Goal: Communication & Community: Answer question/provide support

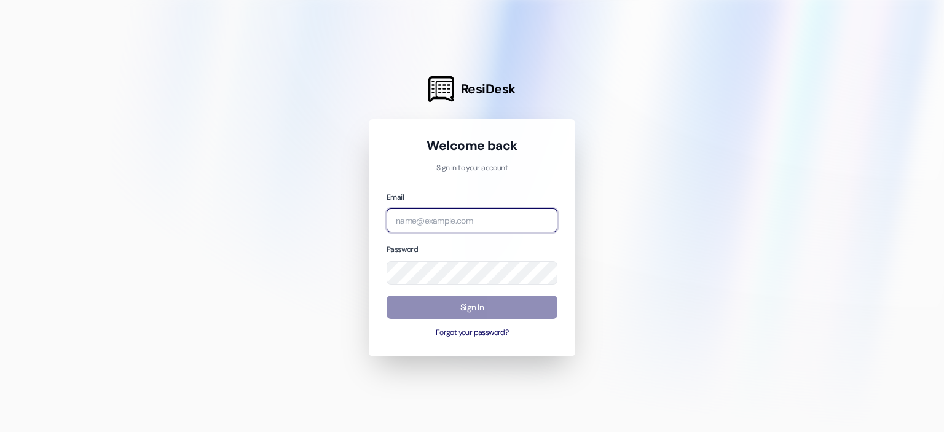
type input "[EMAIL_ADDRESS][DOMAIN_NAME]"
click at [446, 299] on button "Sign In" at bounding box center [472, 308] width 171 height 24
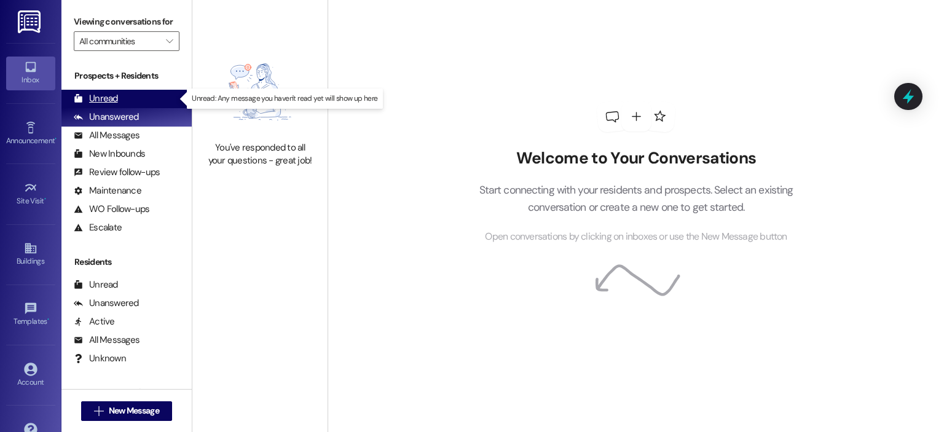
click at [150, 104] on div "Unread (0)" at bounding box center [126, 99] width 130 height 18
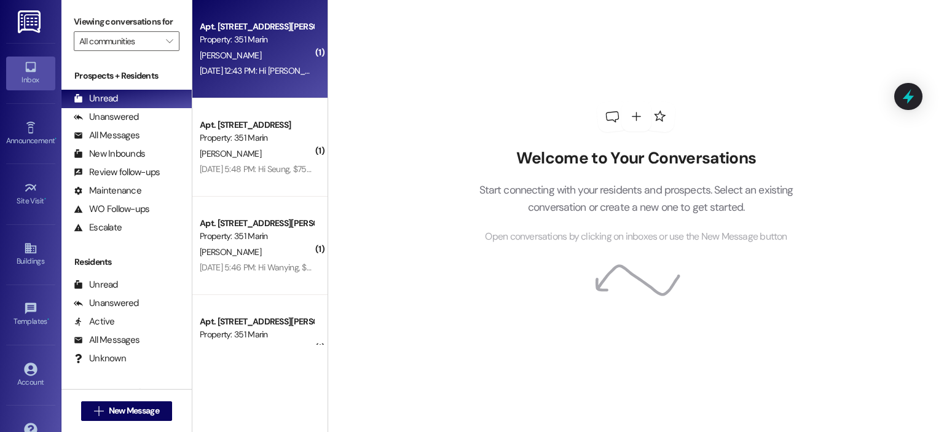
click at [280, 53] on div "[PERSON_NAME]" at bounding box center [257, 55] width 116 height 15
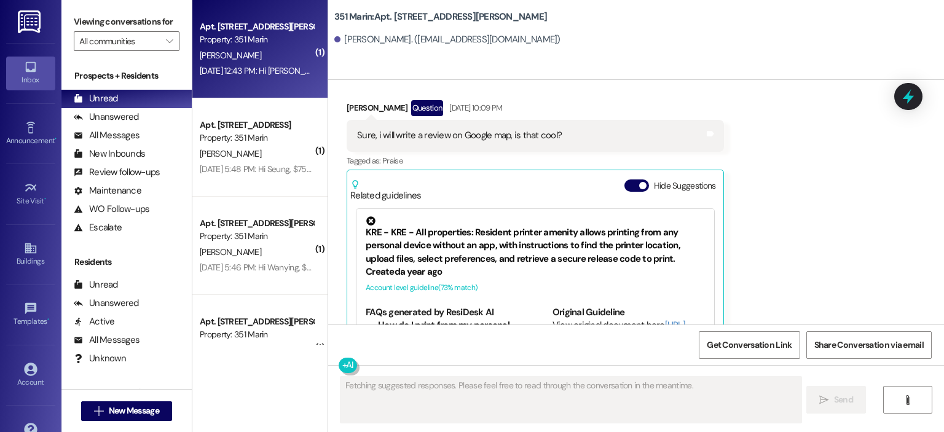
scroll to position [886, 0]
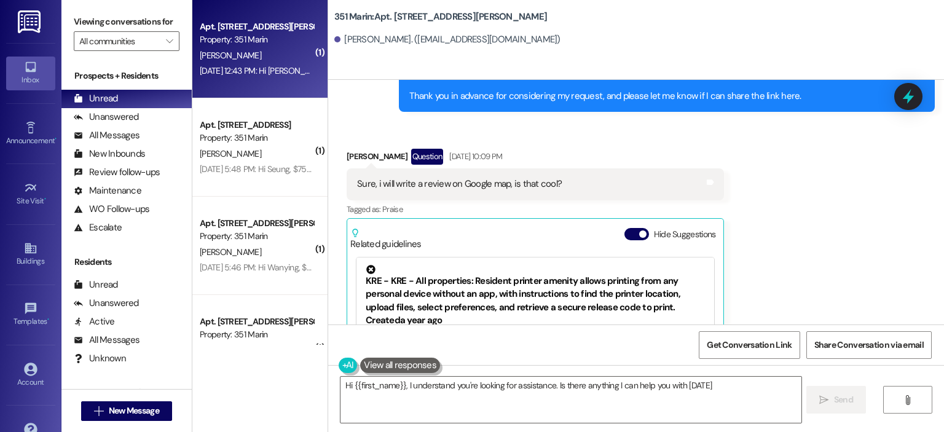
type textarea "Hi {{first_name}}, I understand you're looking for assistance. Is there anythin…"
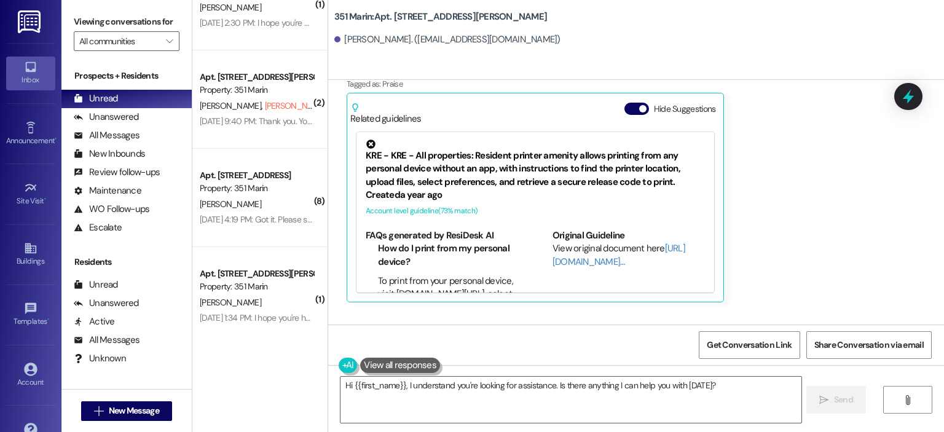
scroll to position [2409, 0]
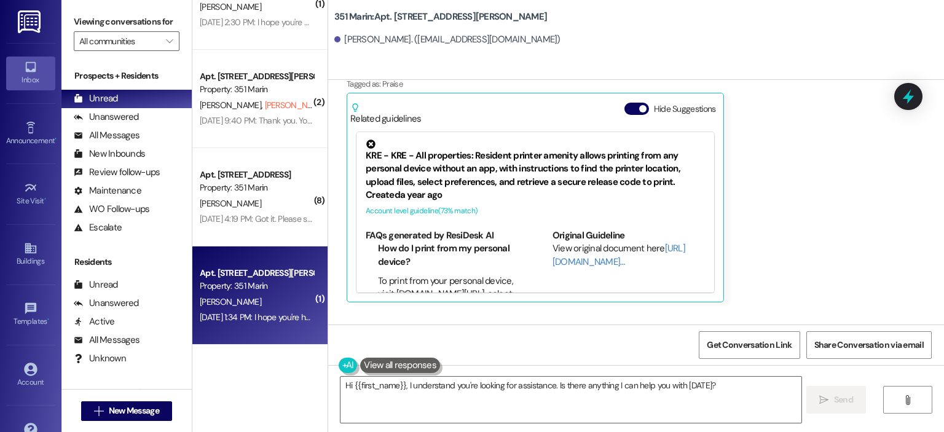
click at [220, 291] on div "Property: 351 Marin" at bounding box center [257, 286] width 114 height 13
type textarea "Fetching suggested responses. Please feel free to read through the conversation…"
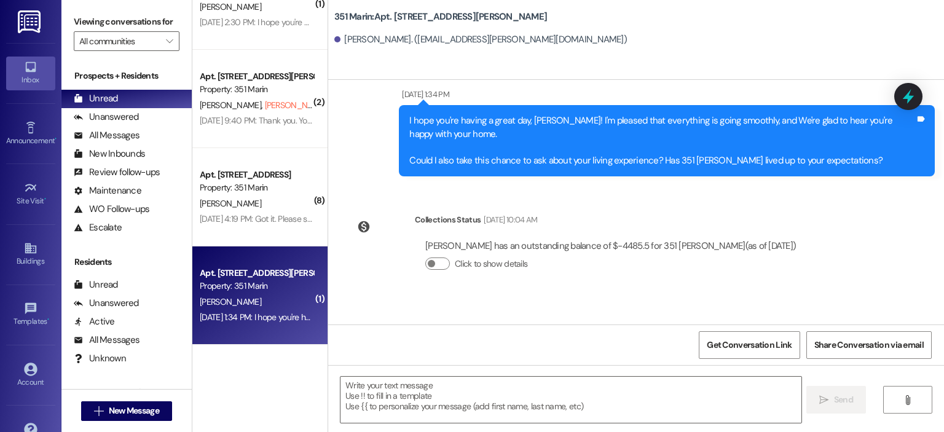
scroll to position [388, 0]
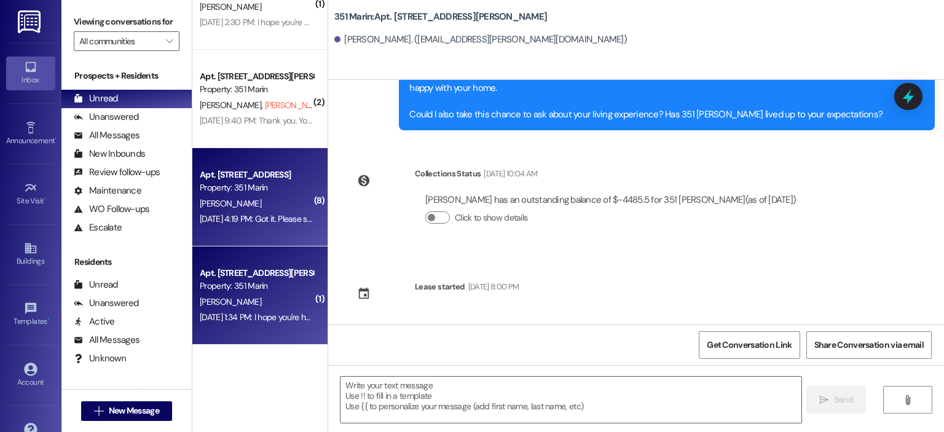
click at [249, 227] on div "Apt. [STREET_ADDRESS] Property: 351 [PERSON_NAME] [PERSON_NAME] [DATE] 4:19 PM:…" at bounding box center [259, 197] width 135 height 98
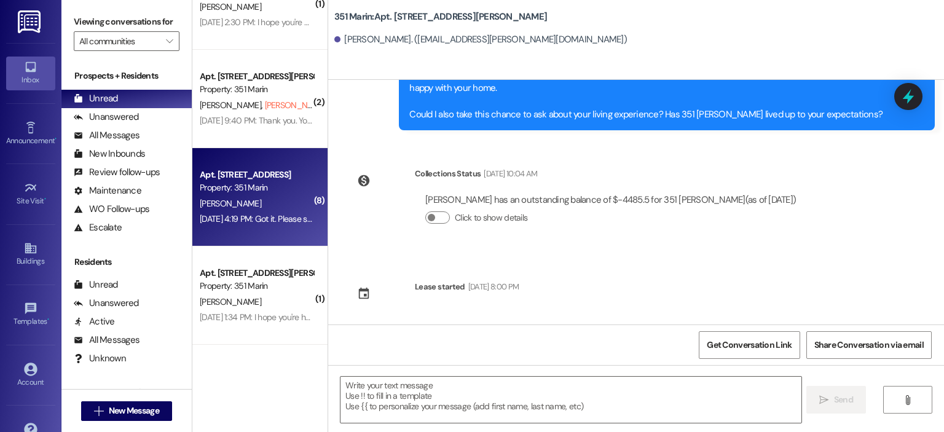
type textarea "Fetching suggested responses. Please feel free to read through the conversation…"
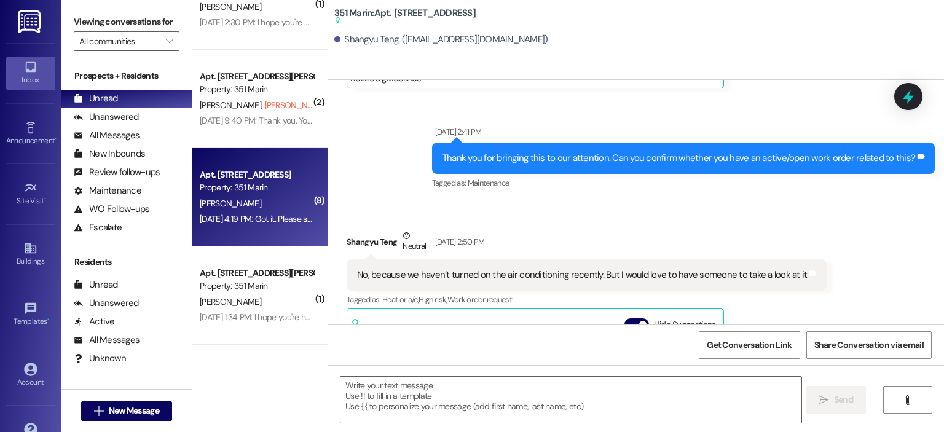
scroll to position [1212, 0]
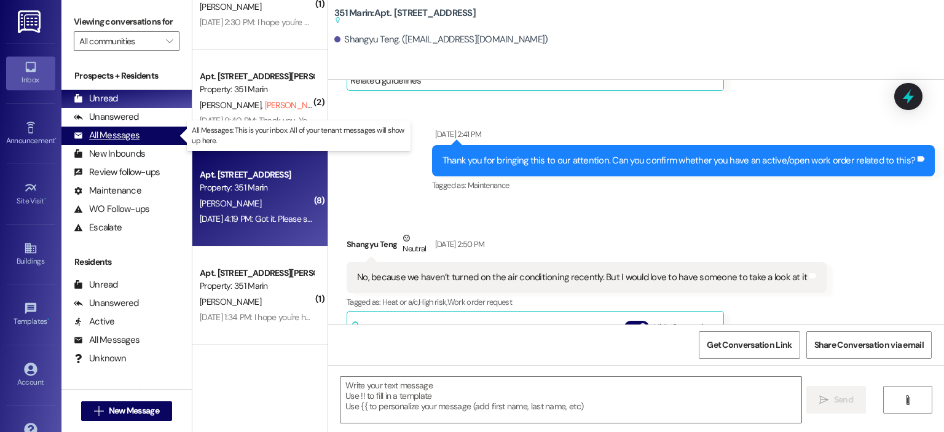
click at [142, 136] on div "All Messages (undefined)" at bounding box center [126, 136] width 130 height 18
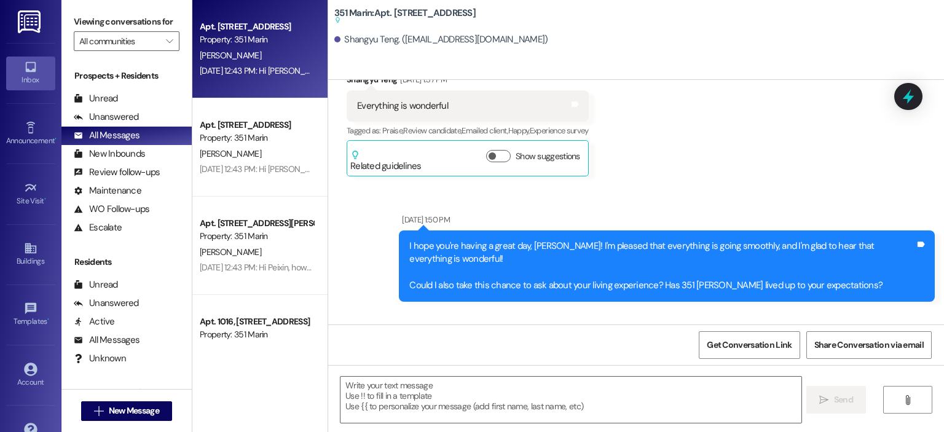
type textarea "Fetching suggested responses. Please feel free to read through the conversation…"
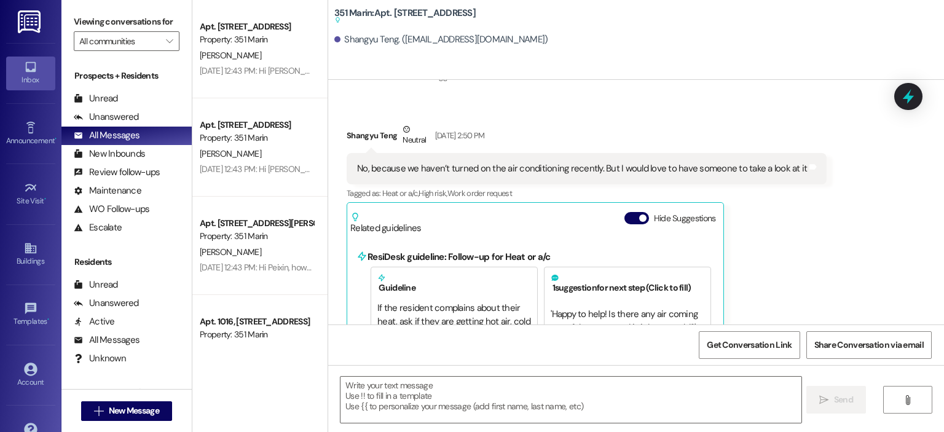
scroll to position [1300, 0]
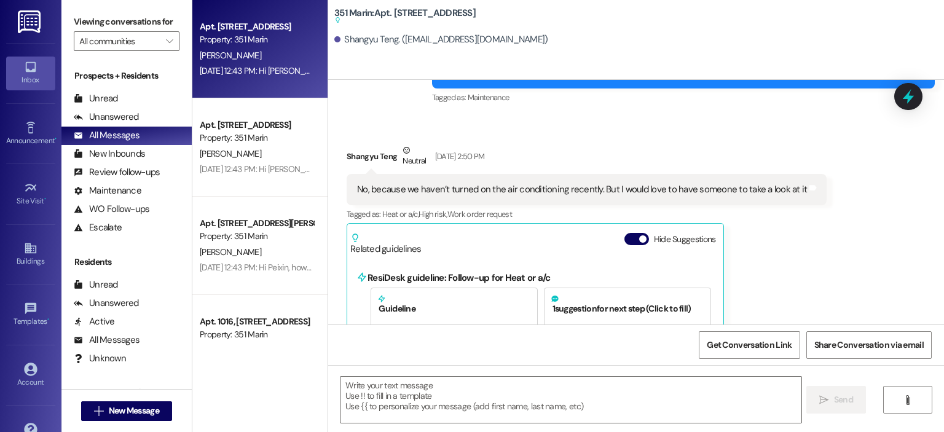
click at [286, 48] on div "[PERSON_NAME]" at bounding box center [257, 55] width 116 height 15
type textarea "Fetching suggested responses. Please feel free to read through the conversation…"
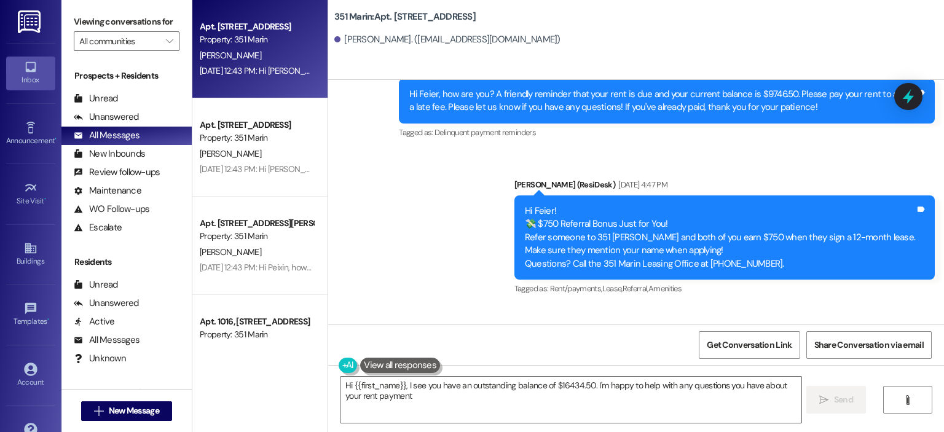
type textarea "Hi {{first_name}}, I see you have an outstanding balance of $16434.50. I'm happ…"
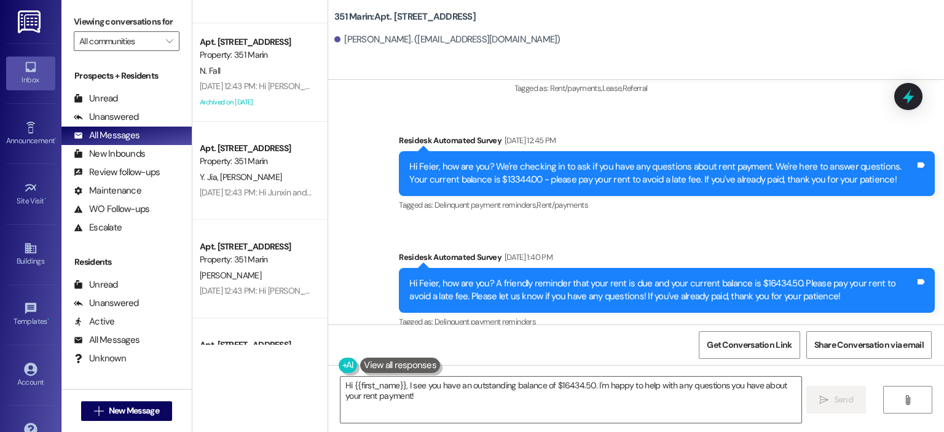
scroll to position [1135, 0]
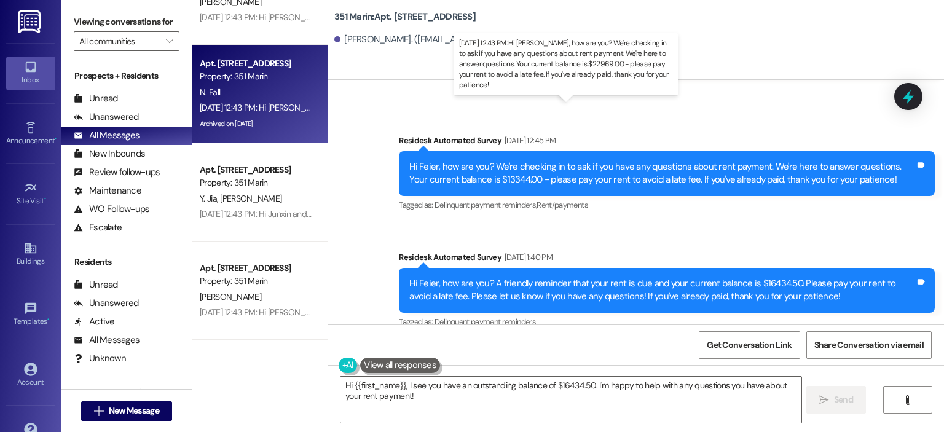
click at [252, 102] on div "[DATE] 12:43 PM: Hi [PERSON_NAME], how are you? We're checking in to ask if you…" at bounding box center [704, 107] width 1008 height 11
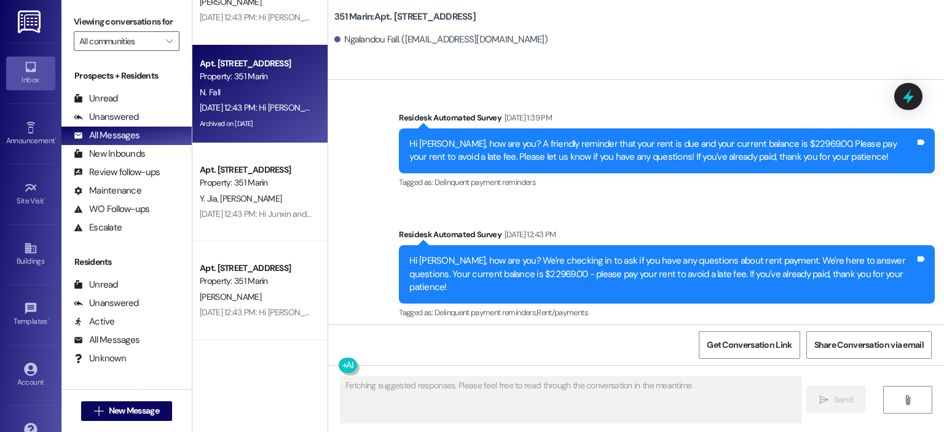
scroll to position [3639, 0]
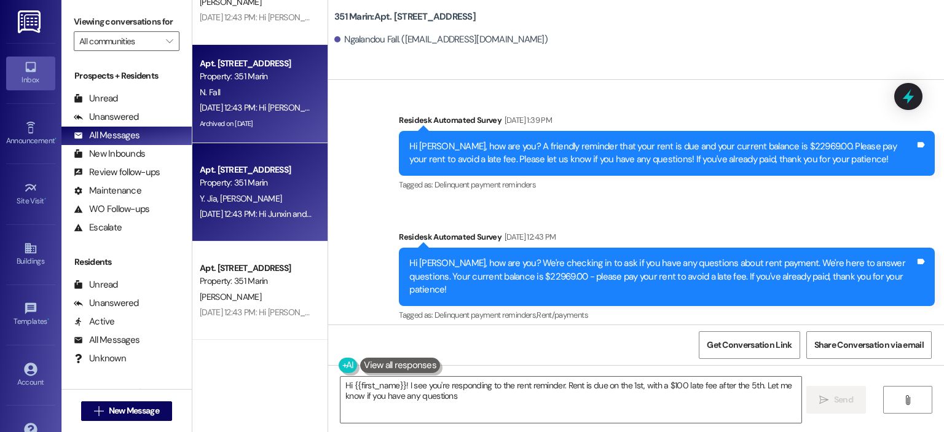
type textarea "Hi {{first_name}}! I see you're responding to the rent reminder. Rent is due on…"
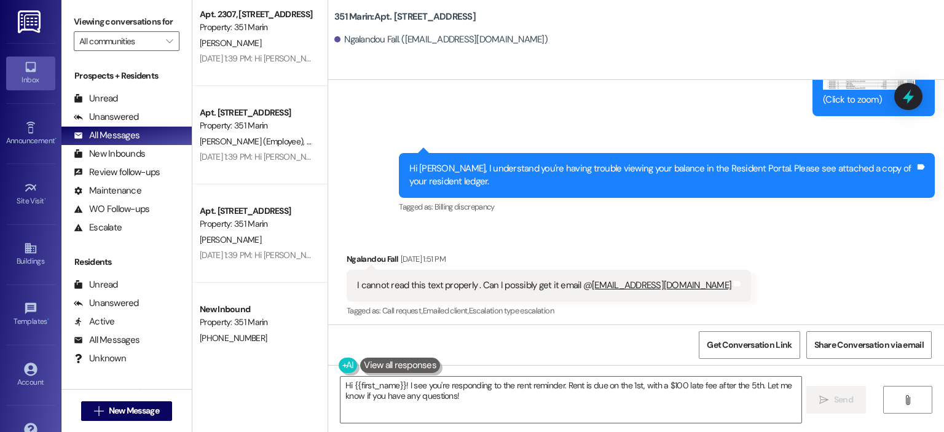
scroll to position [4671, 0]
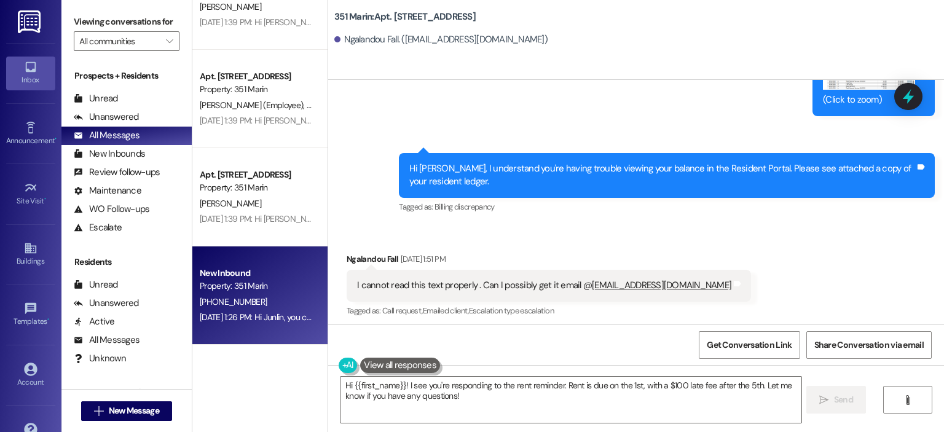
click at [258, 276] on div "New Inbound" at bounding box center [257, 273] width 114 height 13
type textarea "Fetching suggested responses. Please feel free to read through the conversation…"
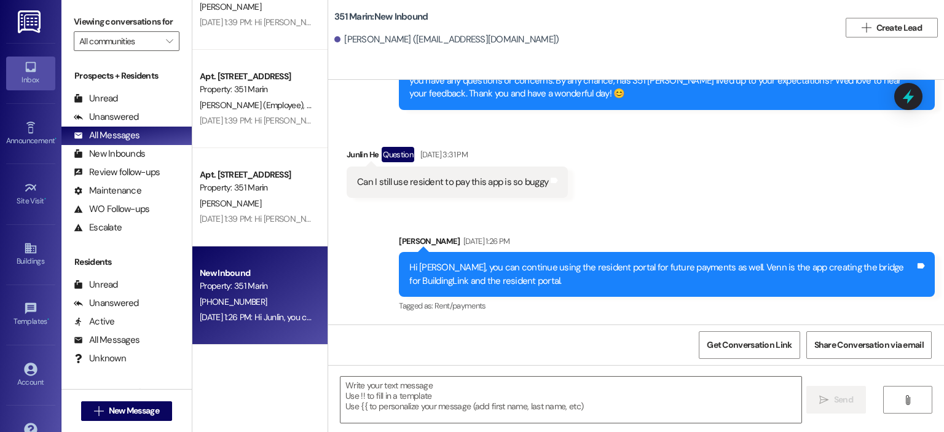
scroll to position [475, 0]
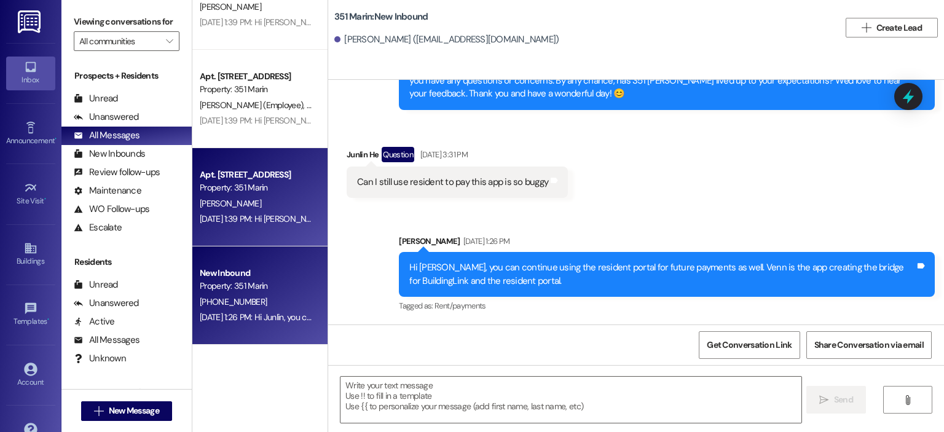
click at [295, 203] on div "[PERSON_NAME]" at bounding box center [257, 203] width 116 height 15
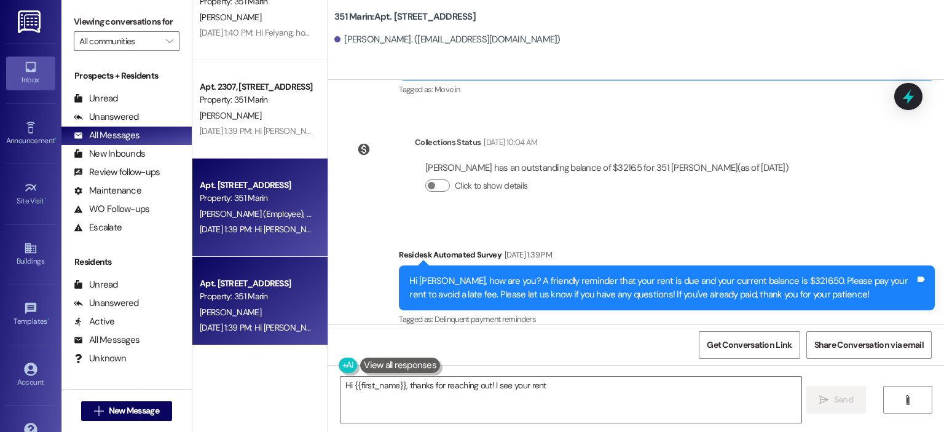
scroll to position [4561, 0]
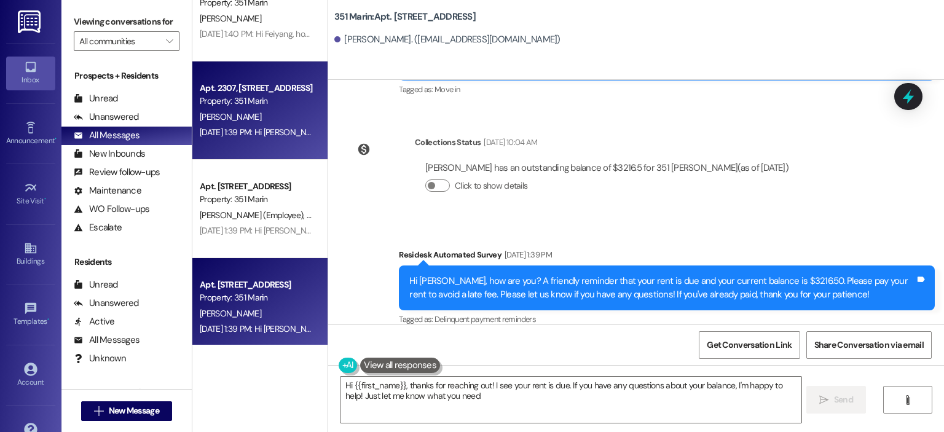
type textarea "Hi {{first_name}}, thanks for reaching out! I see your rent is due. If you have…"
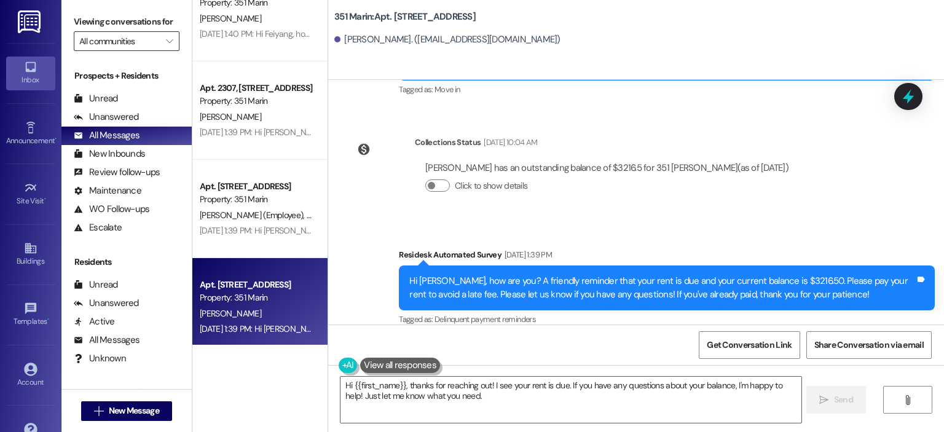
click at [145, 41] on input "All communities" at bounding box center [119, 41] width 81 height 20
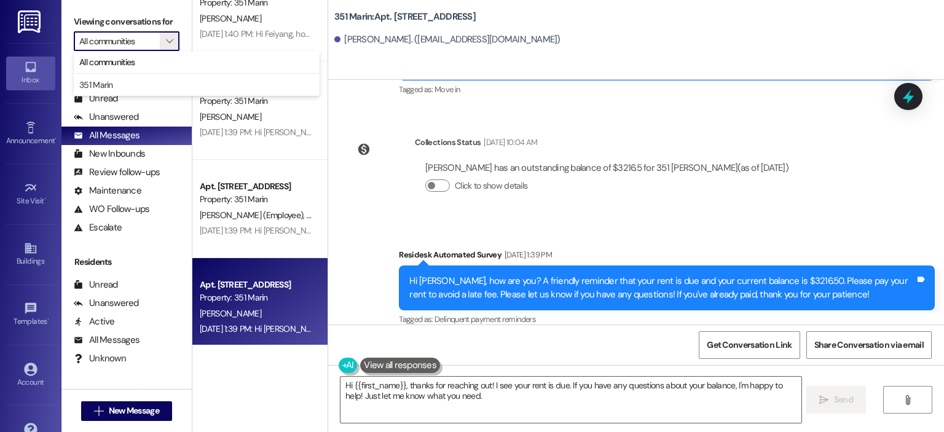
scroll to position [52, 0]
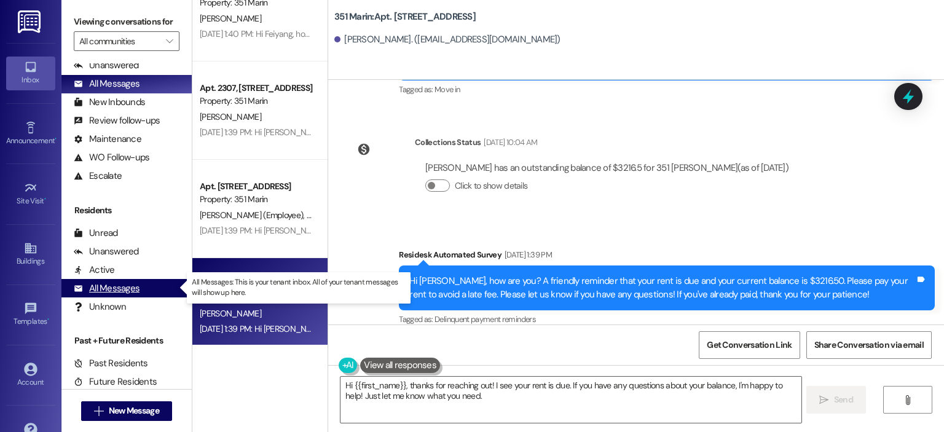
click at [116, 280] on div "All Messages (undefined)" at bounding box center [126, 288] width 130 height 18
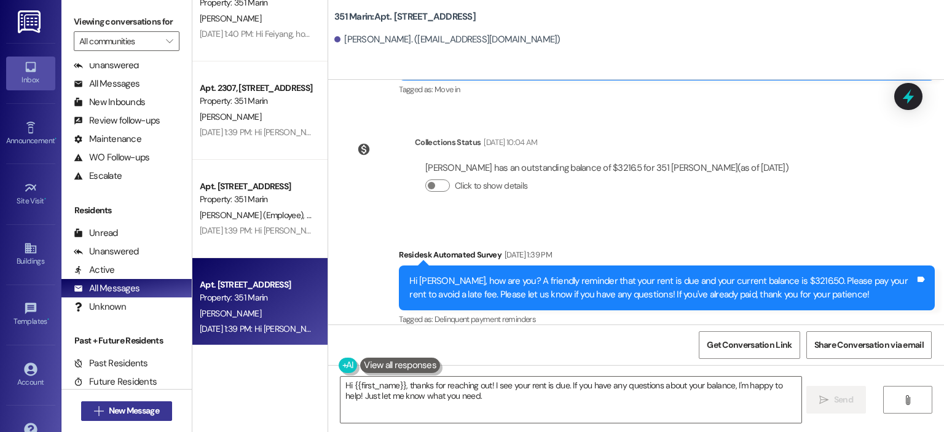
click at [128, 418] on button " New Message" at bounding box center [126, 411] width 91 height 20
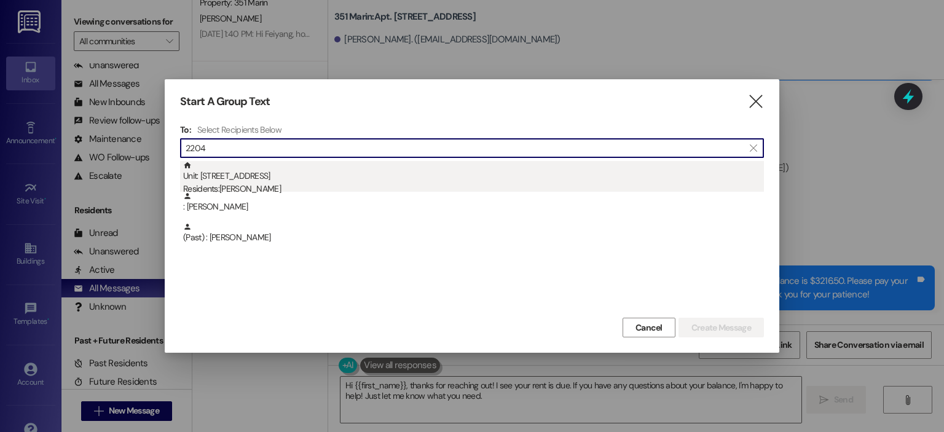
type input "2204"
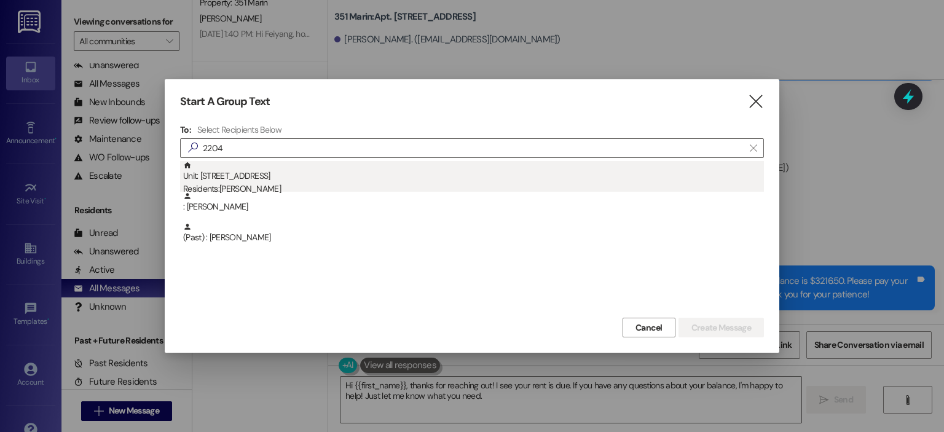
click at [411, 185] on div "Residents: [PERSON_NAME]" at bounding box center [473, 189] width 581 height 13
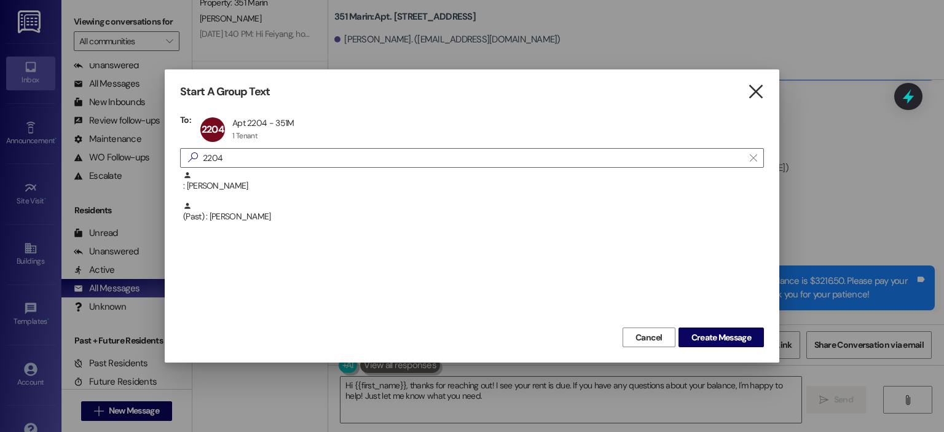
drag, startPoint x: 765, startPoint y: 89, endPoint x: 755, endPoint y: 89, distance: 9.8
click at [755, 89] on div "Start A Group Text  To: 2204 Apt 2204 - 351M Apt 2204 - 351M 1 Tenant 1 Tenant…" at bounding box center [472, 215] width 615 height 293
click at [755, 89] on icon "" at bounding box center [755, 91] width 17 height 13
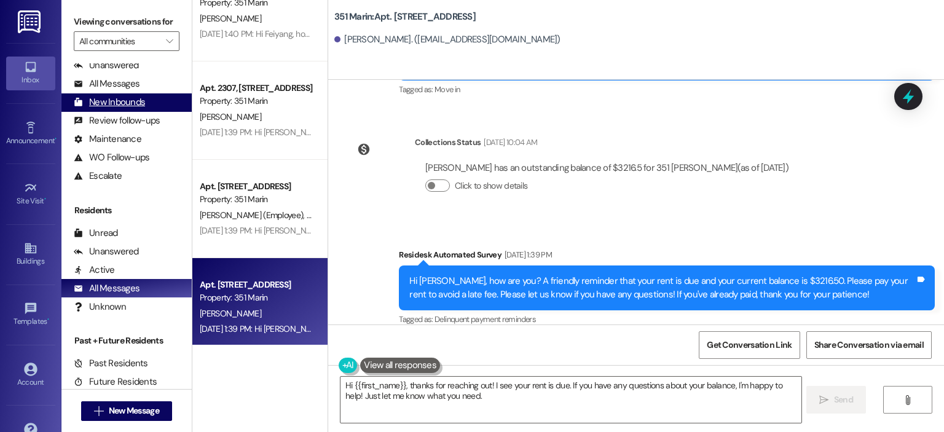
scroll to position [0, 0]
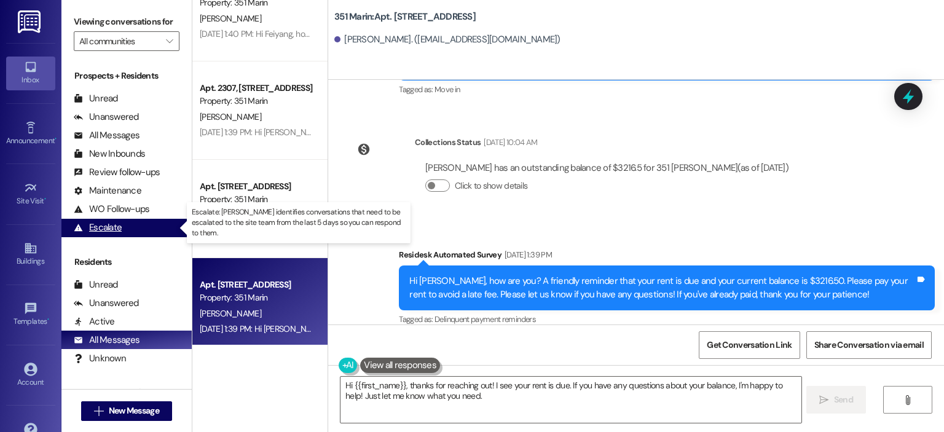
click at [149, 226] on div "Escalate (undefined)" at bounding box center [126, 228] width 130 height 18
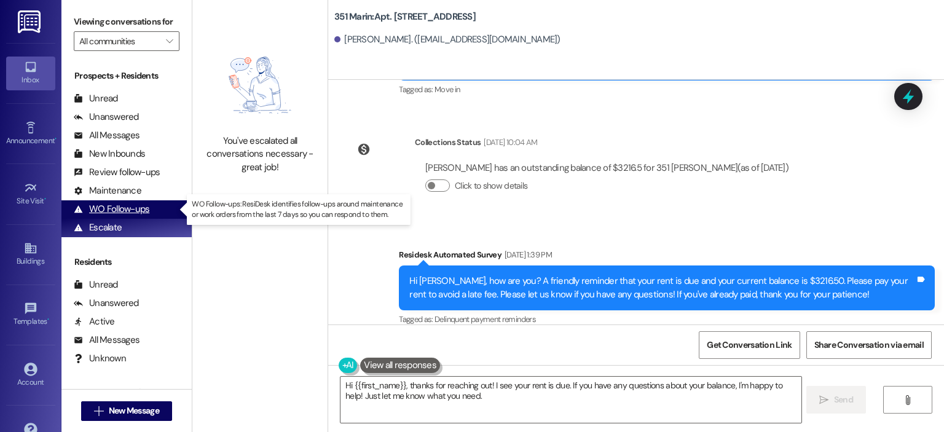
click at [154, 213] on div "WO Follow-ups (undefined)" at bounding box center [126, 209] width 130 height 18
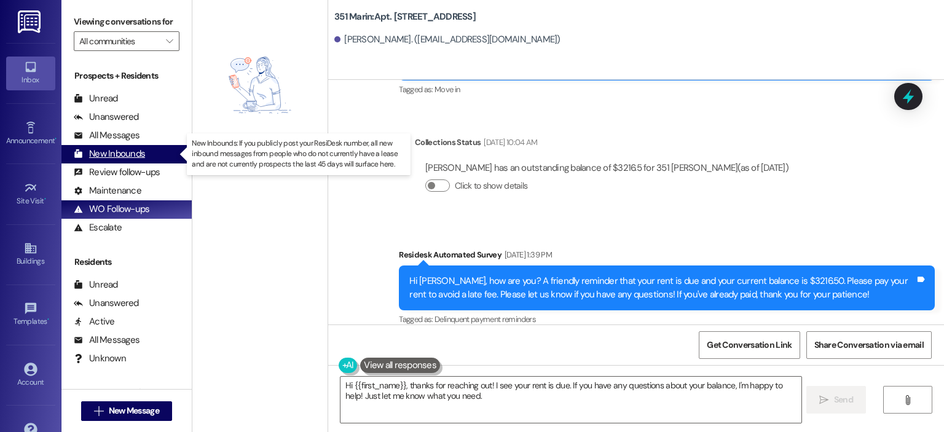
click at [135, 156] on div "New Inbounds" at bounding box center [109, 154] width 71 height 13
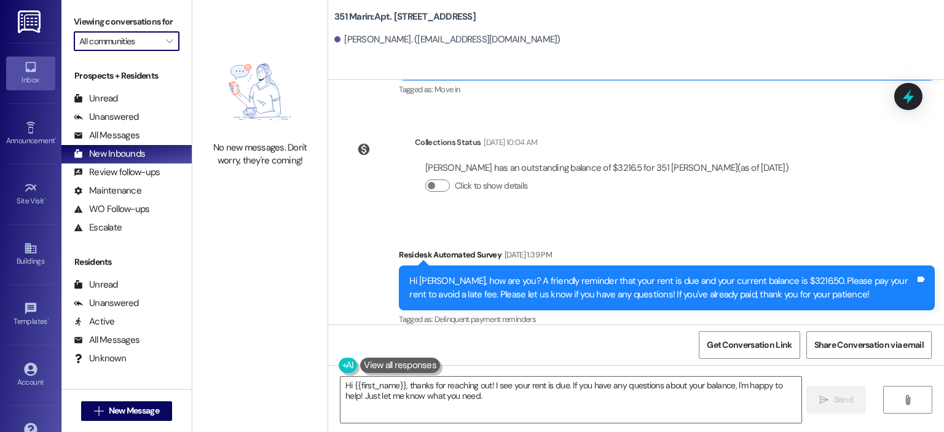
click at [123, 50] on input "All communities" at bounding box center [119, 41] width 81 height 20
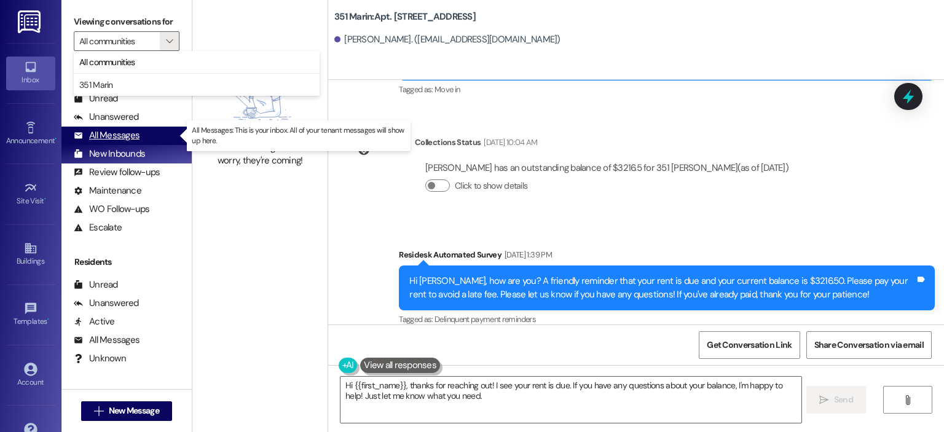
click at [127, 130] on div "All Messages" at bounding box center [107, 135] width 66 height 13
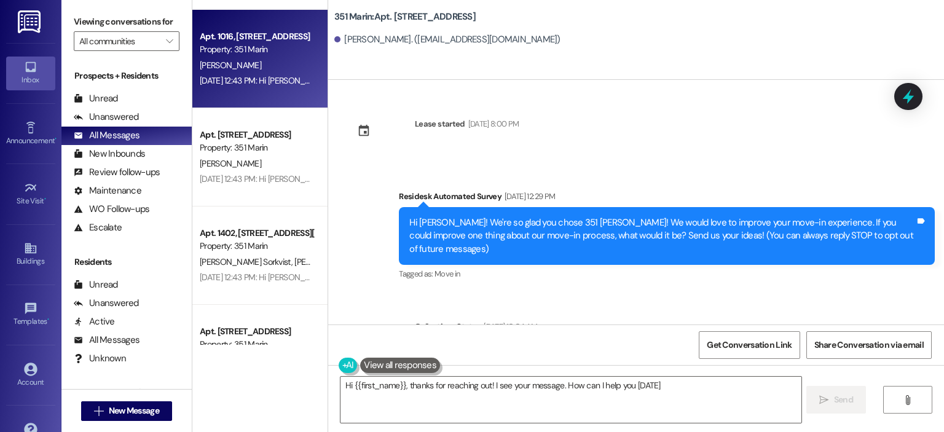
type textarea "Hi {{first_name}}, thanks for reaching out! I see your message. How can I help …"
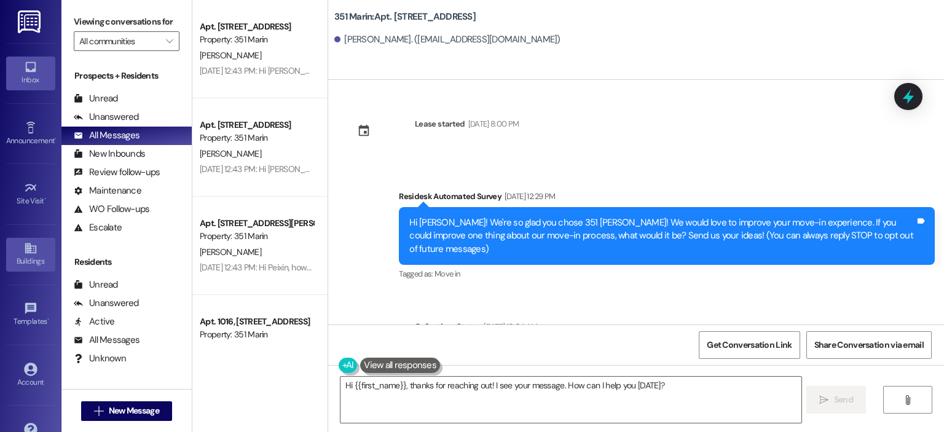
click at [30, 255] on div "Buildings" at bounding box center [30, 261] width 61 height 12
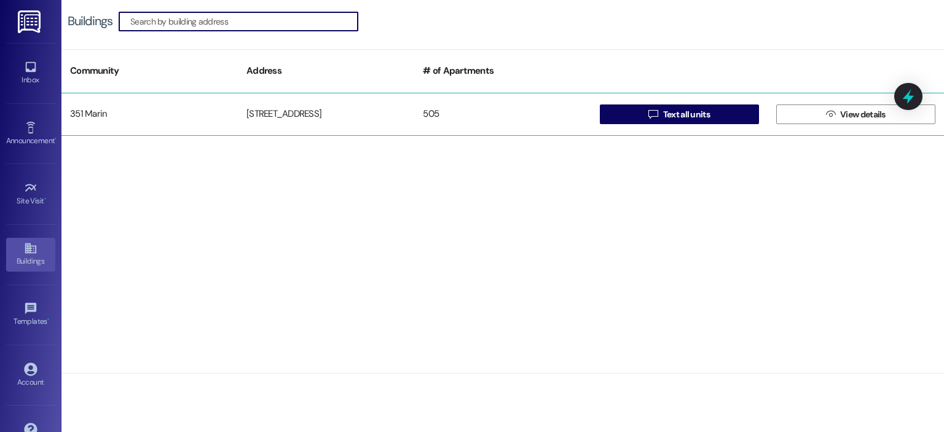
click at [79, 115] on div "351 Marin" at bounding box center [149, 114] width 176 height 25
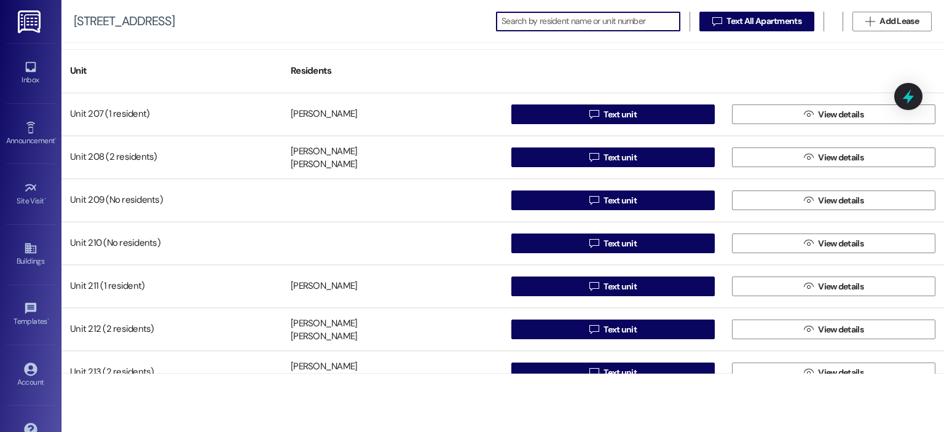
click at [610, 25] on input at bounding box center [591, 21] width 178 height 17
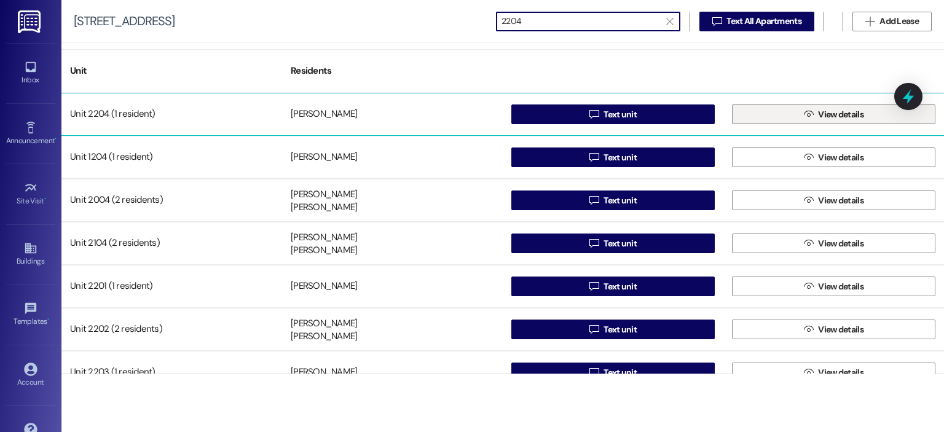
type input "2204"
click at [854, 118] on span "View details" at bounding box center [840, 114] width 45 height 13
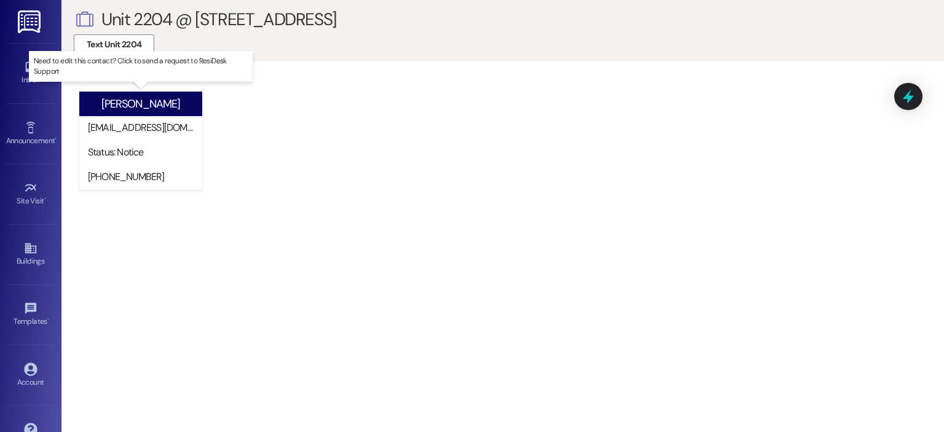
click at [141, 135] on div "[EMAIL_ADDRESS][DOMAIN_NAME]" at bounding box center [143, 128] width 117 height 25
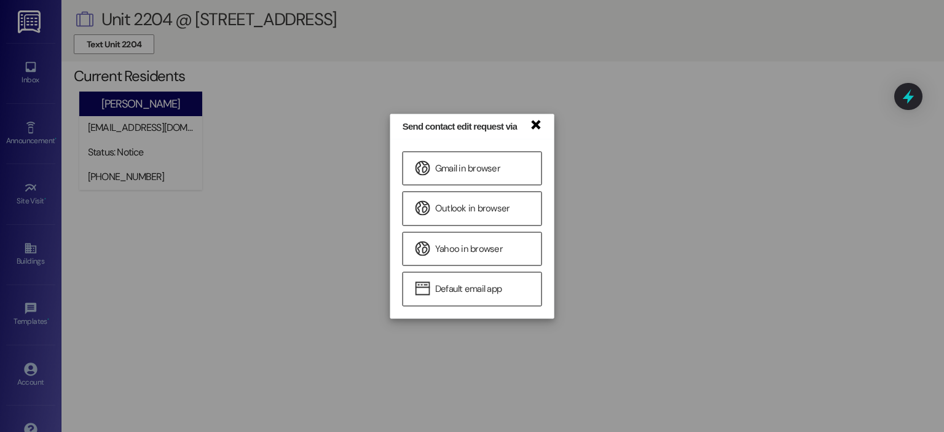
click at [541, 127] on link "×" at bounding box center [535, 123] width 12 height 13
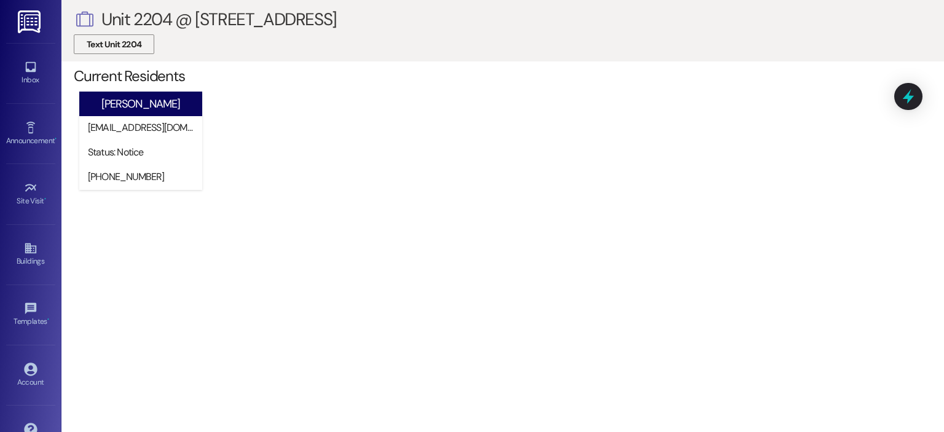
click at [101, 38] on span "Text Unit 2204" at bounding box center [114, 44] width 55 height 13
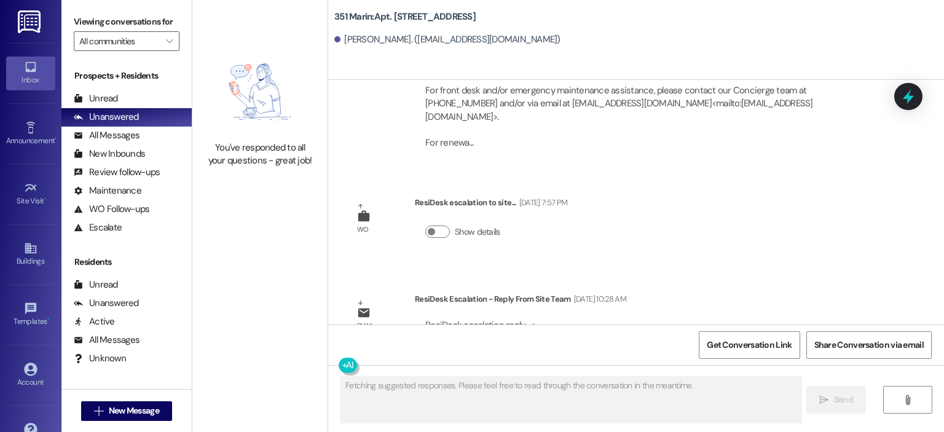
scroll to position [3680, 0]
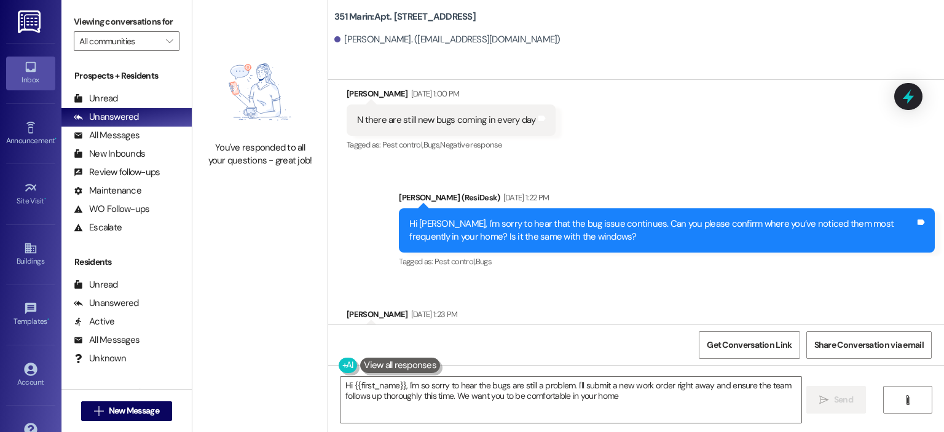
type textarea "Hi {{first_name}}, I'm so sorry to hear the bugs are still a problem. I'll subm…"
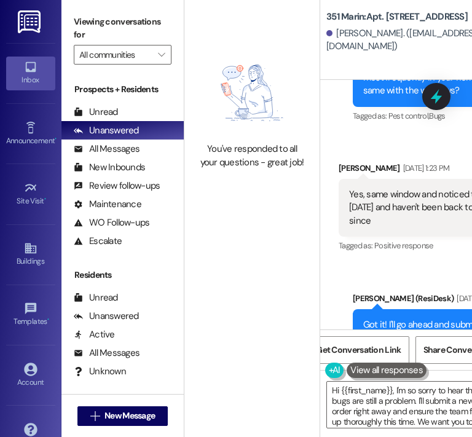
scroll to position [0, 81]
